Goal: Find contact information: Find contact information

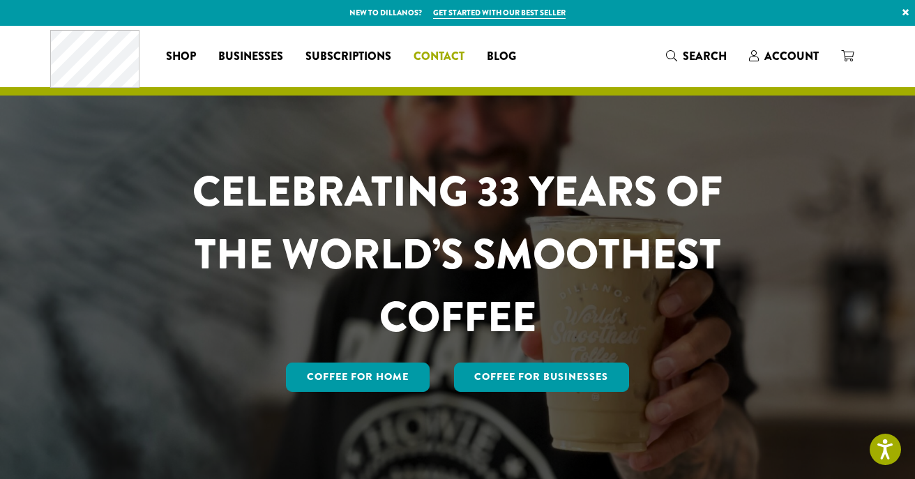
click at [448, 60] on span "Contact" at bounding box center [439, 56] width 51 height 17
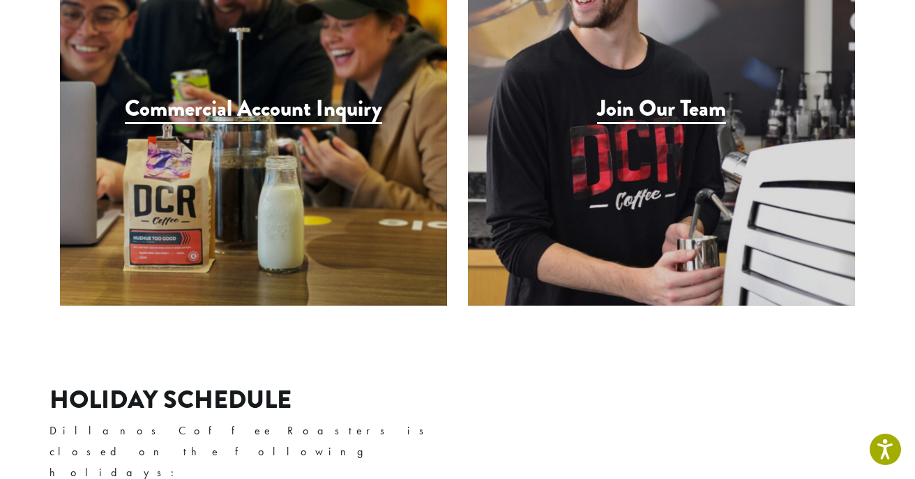
scroll to position [1535, 0]
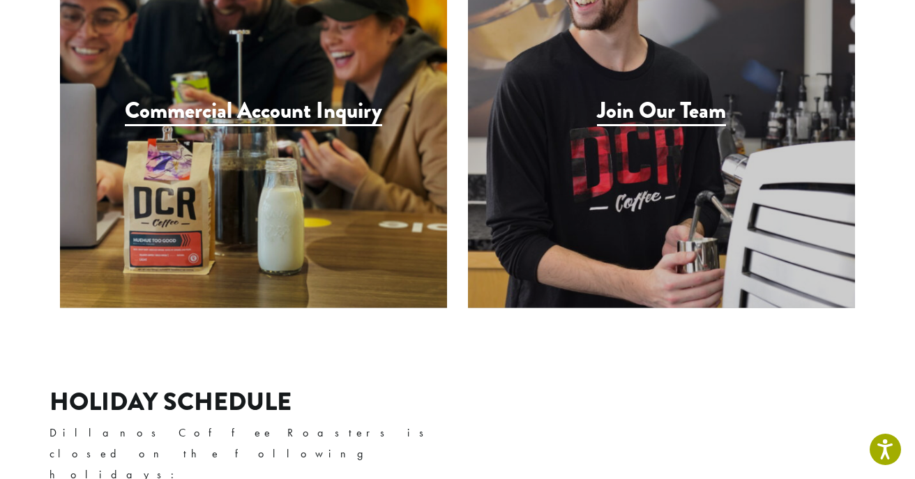
click at [668, 94] on div "Join Our Team" at bounding box center [661, 114] width 387 height 387
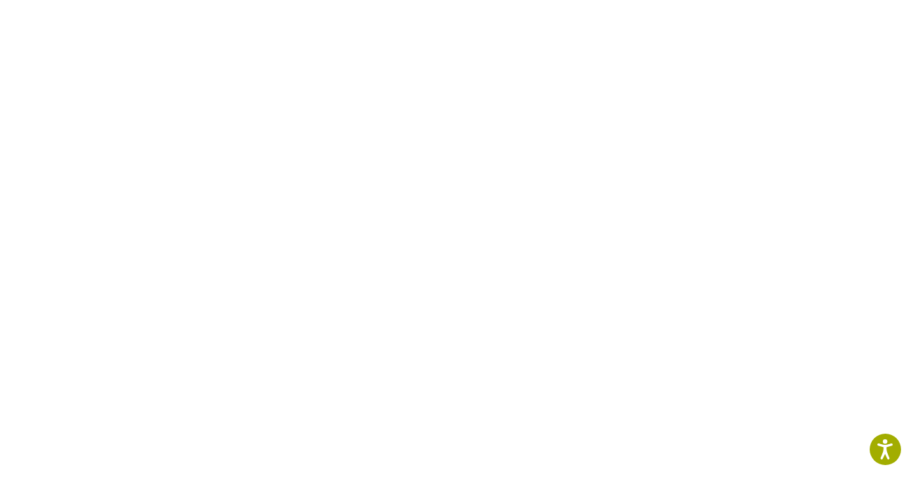
scroll to position [553, 0]
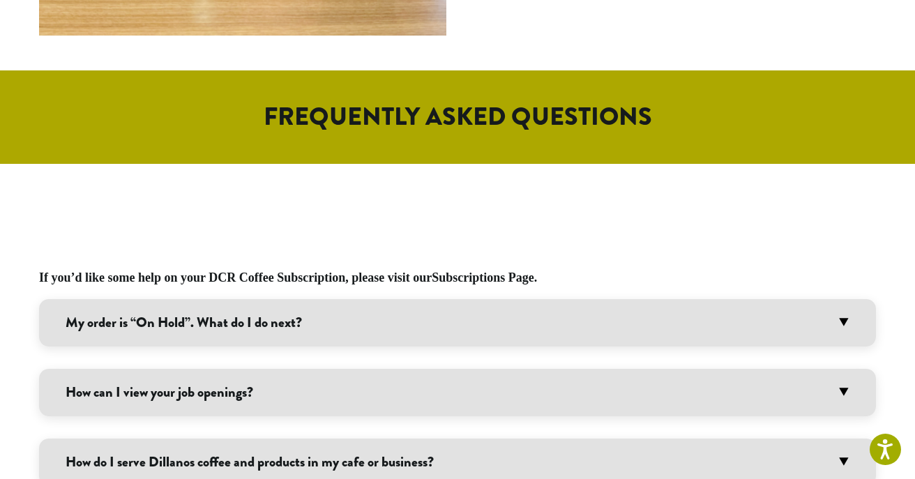
scroll to position [638, 0]
